Goal: Navigation & Orientation: Find specific page/section

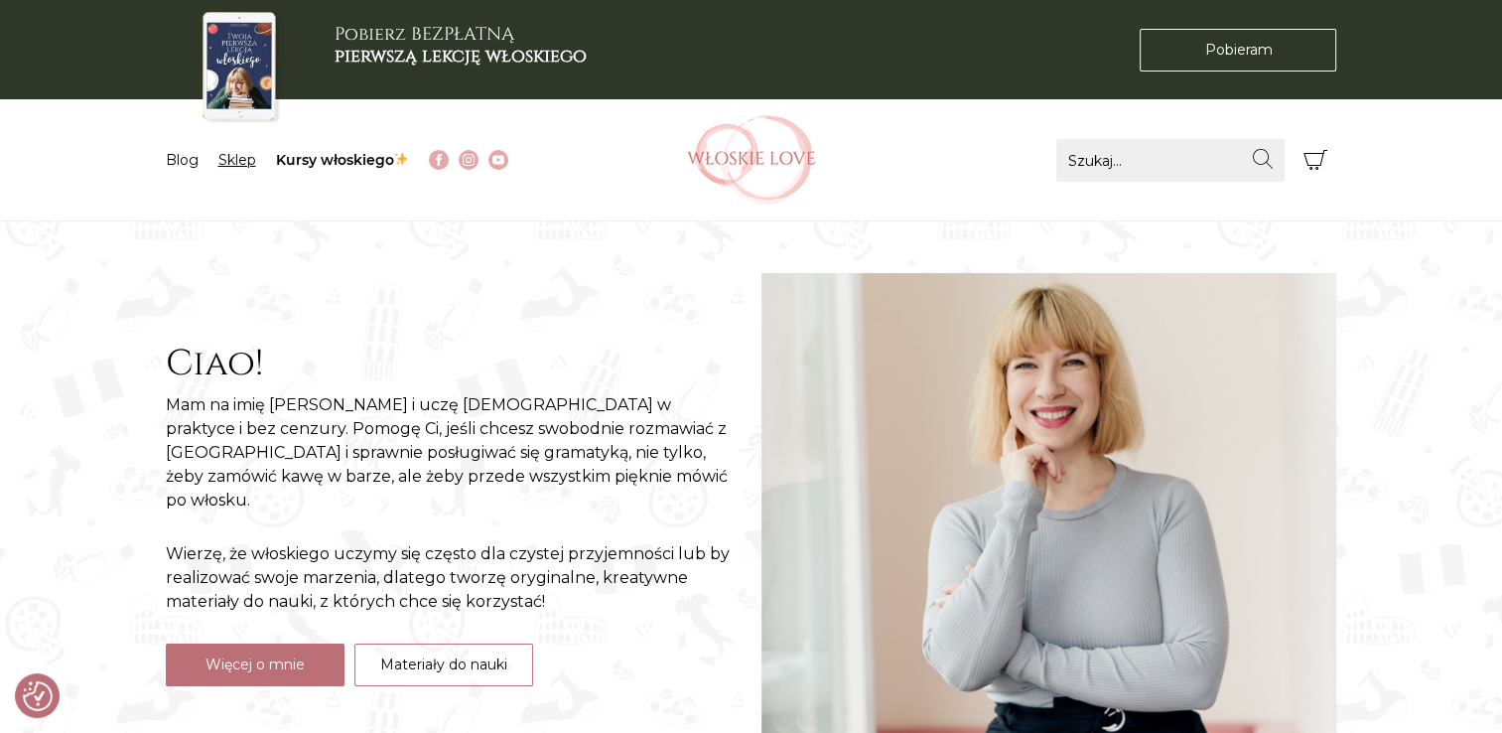
click at [246, 157] on link "Sklep" at bounding box center [237, 160] width 38 height 18
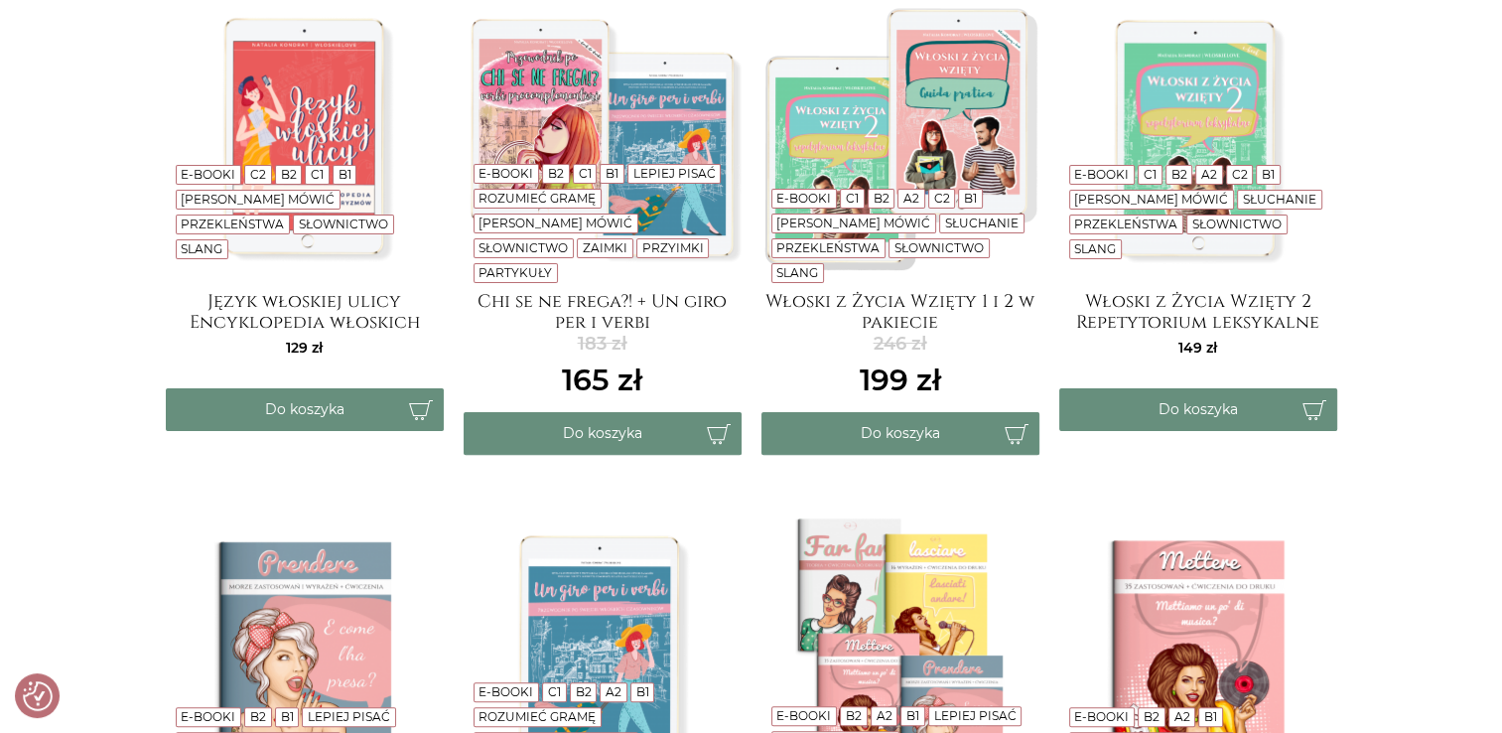
scroll to position [480, 0]
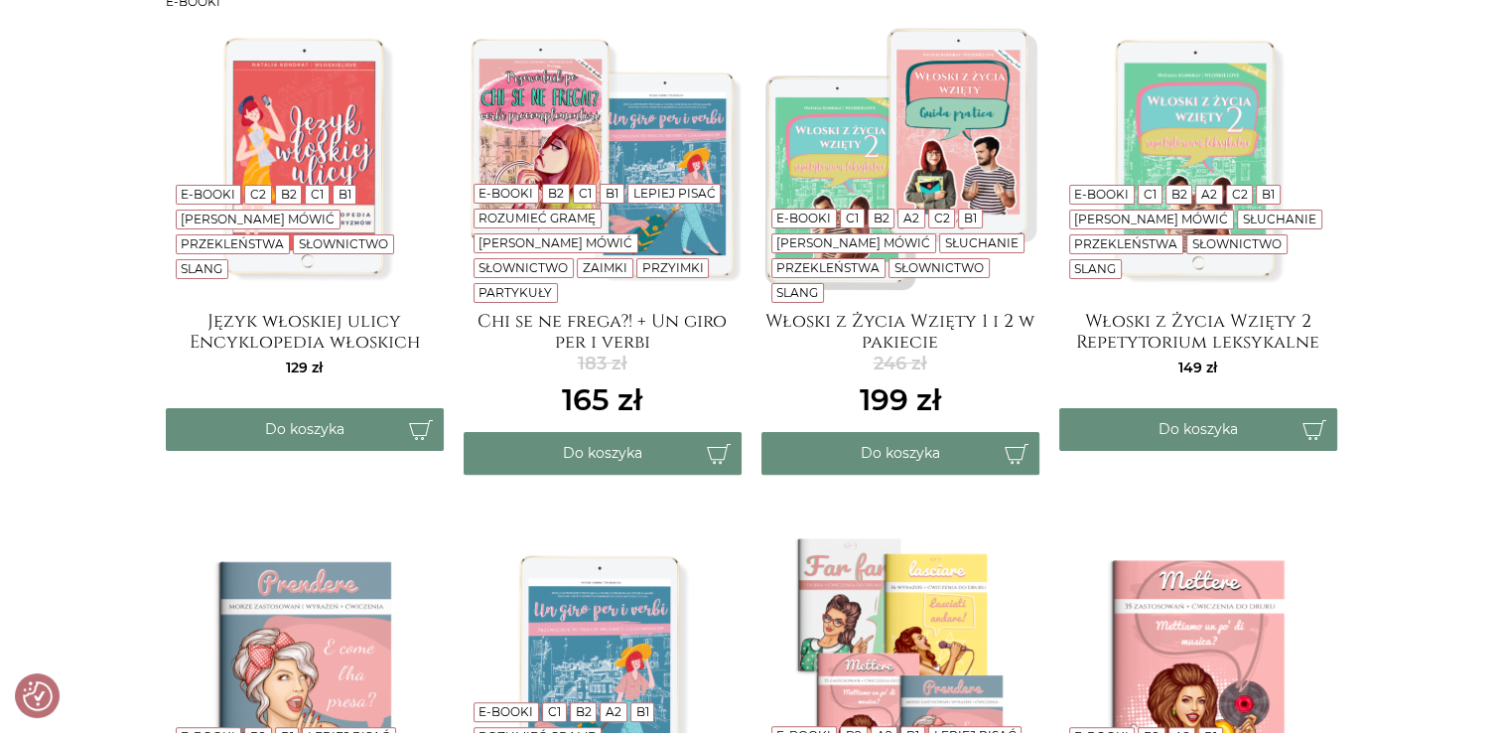
click at [1140, 113] on img at bounding box center [1198, 157] width 278 height 278
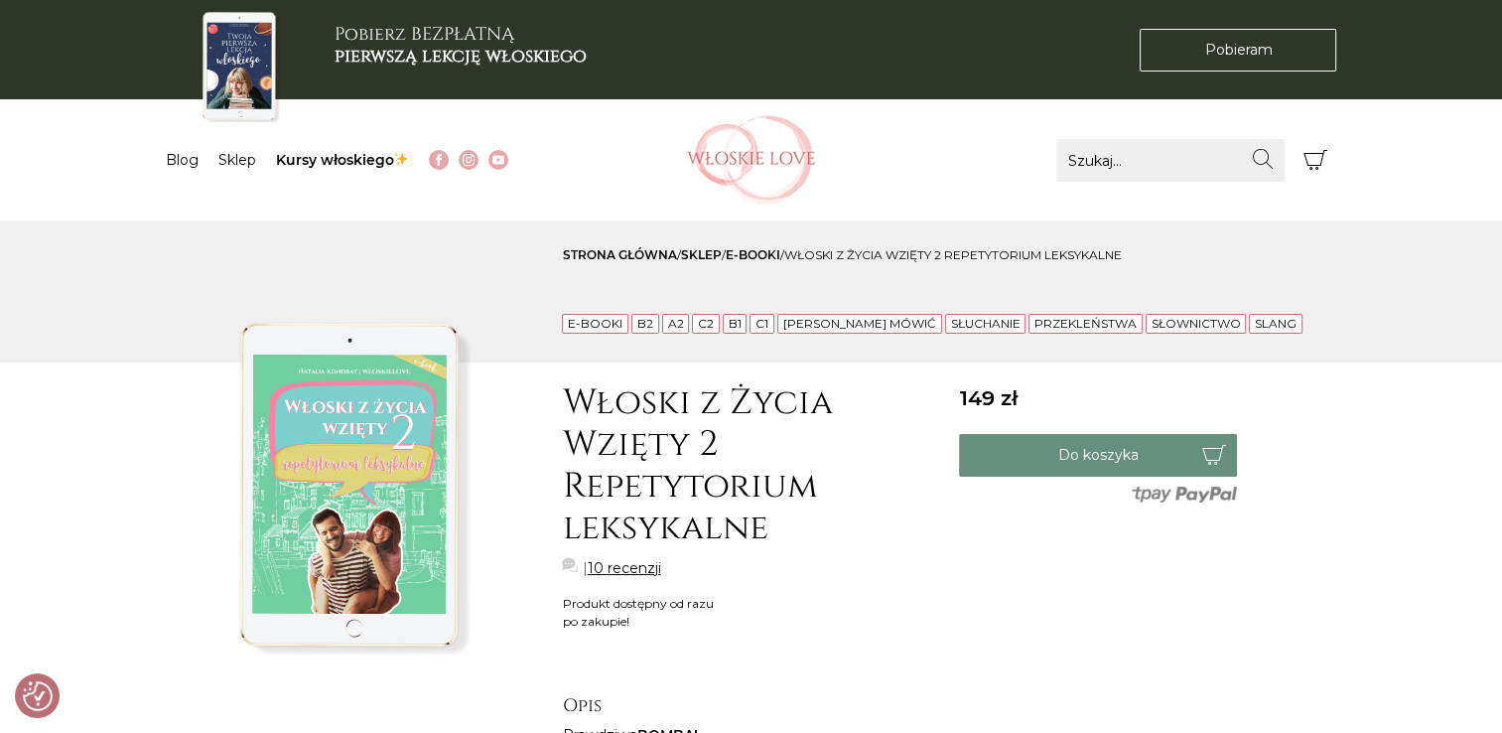
click at [262, 166] on li "Sklep" at bounding box center [247, 160] width 58 height 21
click at [245, 159] on link "Sklep" at bounding box center [237, 160] width 38 height 18
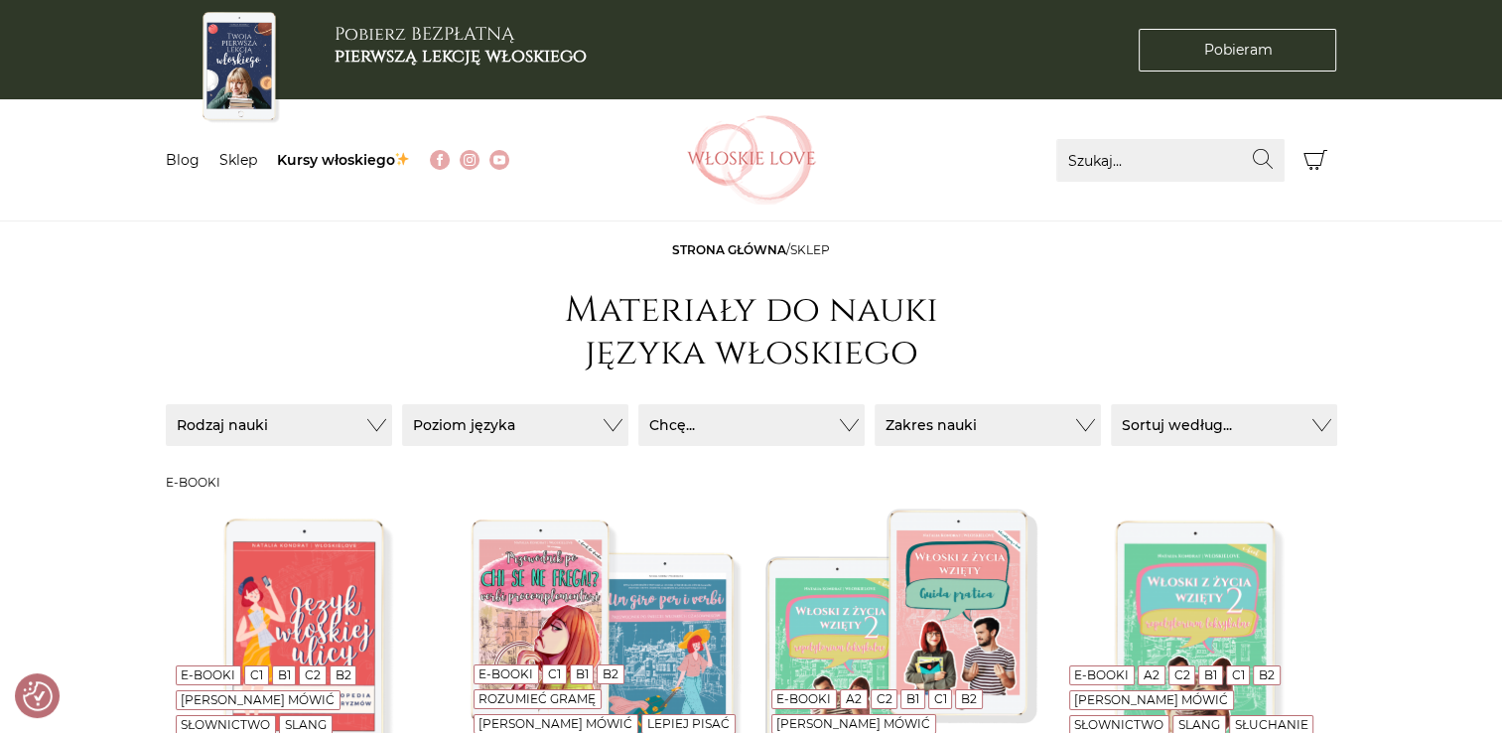
click at [264, 37] on img at bounding box center [240, 67] width 86 height 119
click at [193, 165] on link "Blog" at bounding box center [183, 160] width 34 height 18
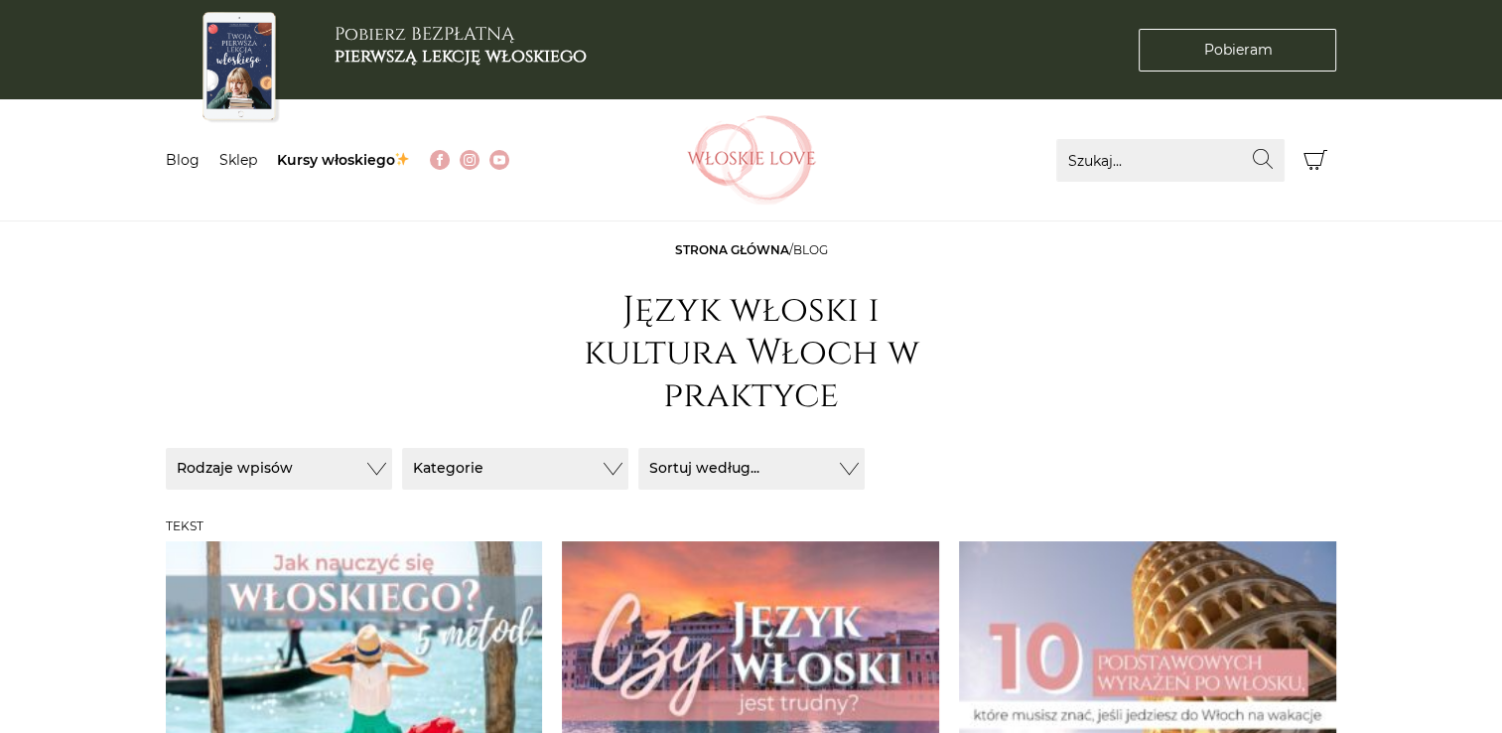
click at [336, 165] on link "Kursy włoskiego" at bounding box center [344, 160] width 134 height 18
